Goal: Task Accomplishment & Management: Manage account settings

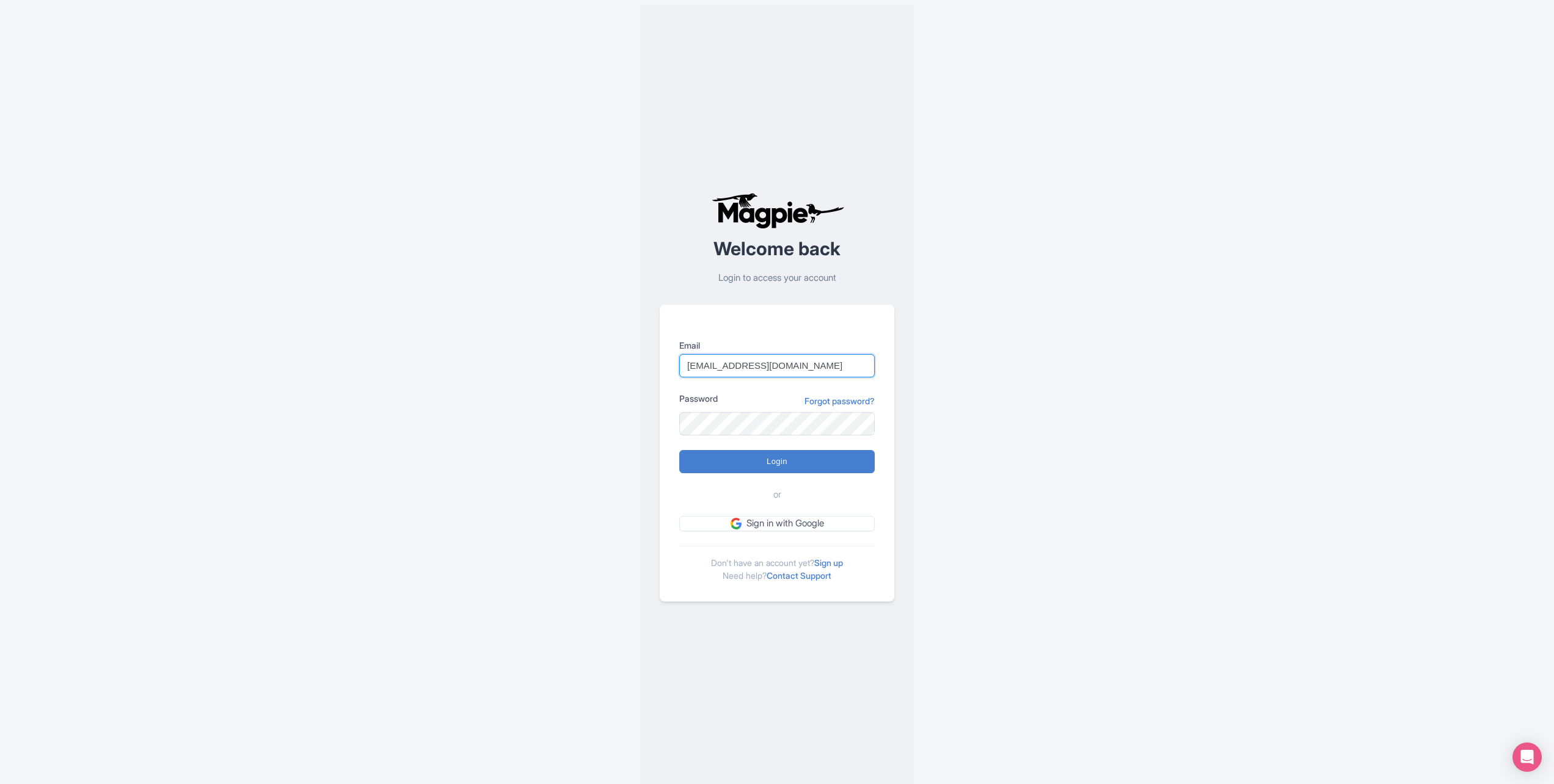
drag, startPoint x: 747, startPoint y: 366, endPoint x: 619, endPoint y: 370, distance: 128.1
click at [620, 371] on div "Welcome back Login to access your account Email info@faberest.com Password Forg…" at bounding box center [777, 397] width 782 height 794
paste input "city.experiences@tui"
type input "city.experiences@tui.com"
drag, startPoint x: 727, startPoint y: 463, endPoint x: 714, endPoint y: 456, distance: 14.8
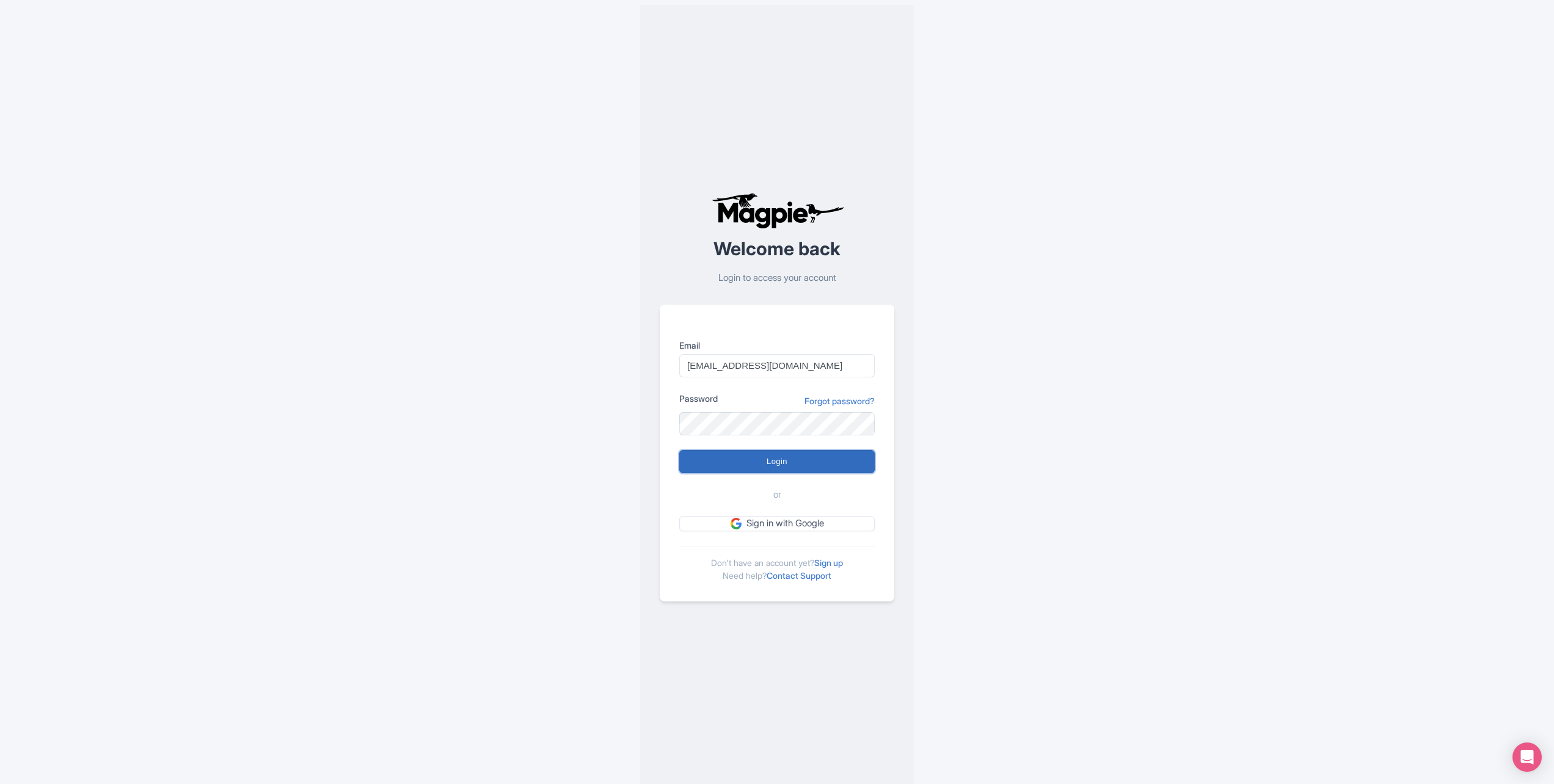
click at [726, 464] on input "Login" at bounding box center [777, 462] width 195 height 23
type input "Logging in..."
